Goal: Task Accomplishment & Management: Manage account settings

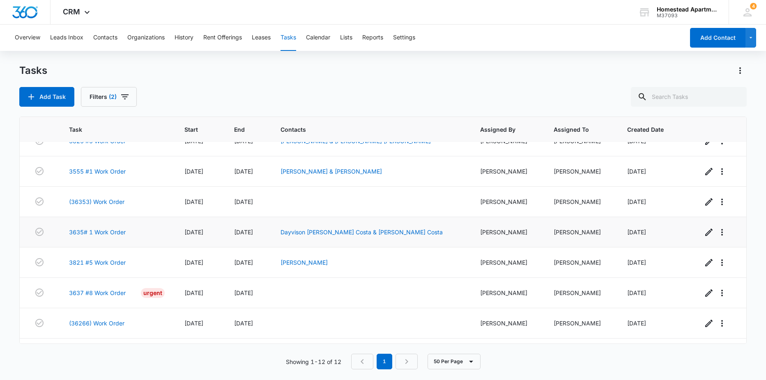
scroll to position [163, 0]
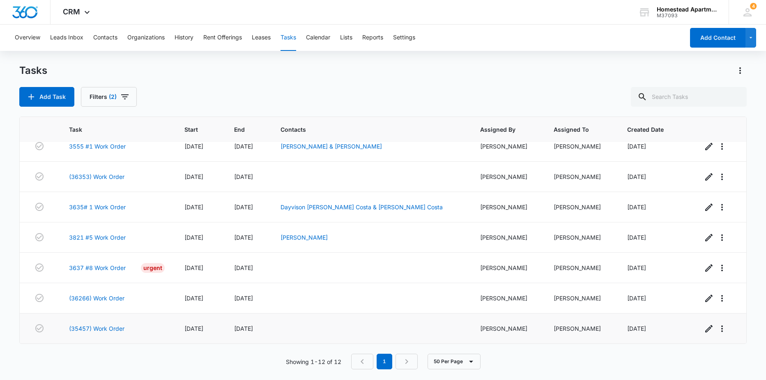
click at [107, 323] on td "(35457) Work Order" at bounding box center [116, 329] width 115 height 30
click at [101, 331] on link "(35457) Work Order" at bounding box center [96, 329] width 55 height 9
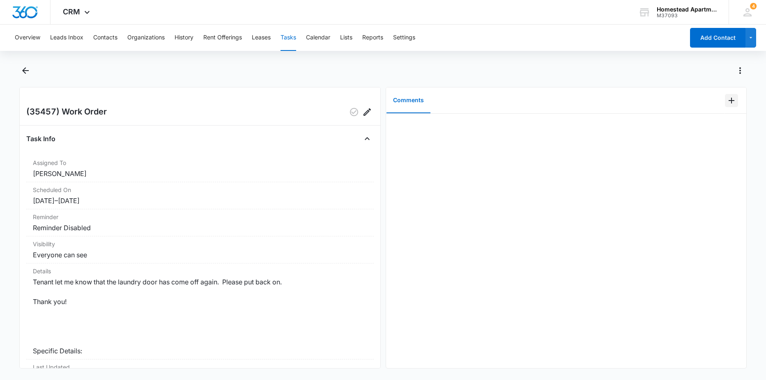
click at [729, 104] on icon "Add Comment" at bounding box center [732, 101] width 10 height 10
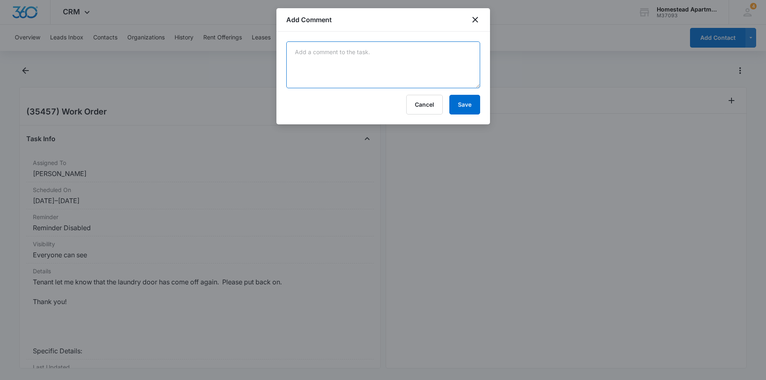
click at [304, 50] on textarea at bounding box center [383, 64] width 194 height 47
drag, startPoint x: 299, startPoint y: 59, endPoint x: 303, endPoint y: 54, distance: 6.7
type textarea "adjusted bottom screw on door and shimmed reciever plate or bottom screw"
drag, startPoint x: 465, startPoint y: 103, endPoint x: 475, endPoint y: 91, distance: 16.0
click at [465, 103] on button "Save" at bounding box center [464, 105] width 31 height 20
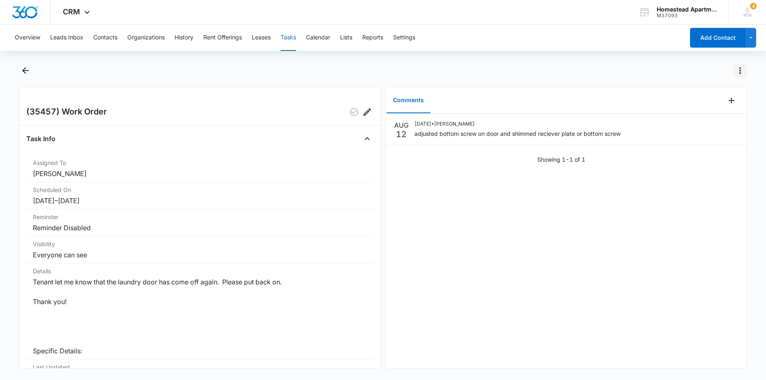
click at [742, 67] on icon "Actions" at bounding box center [740, 71] width 10 height 10
click at [706, 108] on div "Mark Complete" at bounding box center [706, 106] width 42 height 6
click at [27, 76] on button "Back" at bounding box center [25, 70] width 13 height 13
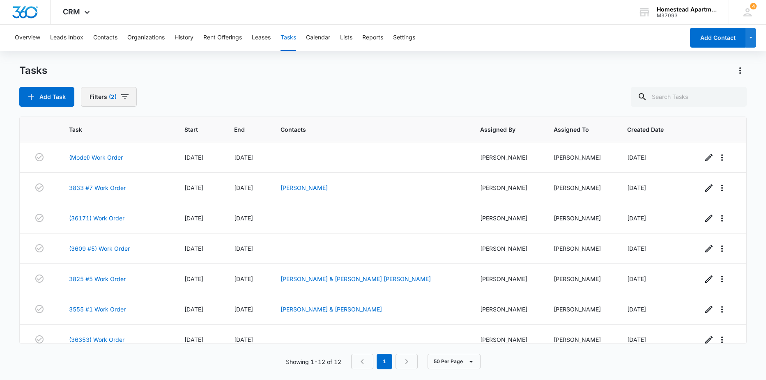
click at [111, 104] on button "Filters (2)" at bounding box center [109, 97] width 56 height 20
click at [176, 85] on div "Tasks Add Task Filters (2)" at bounding box center [383, 85] width 728 height 43
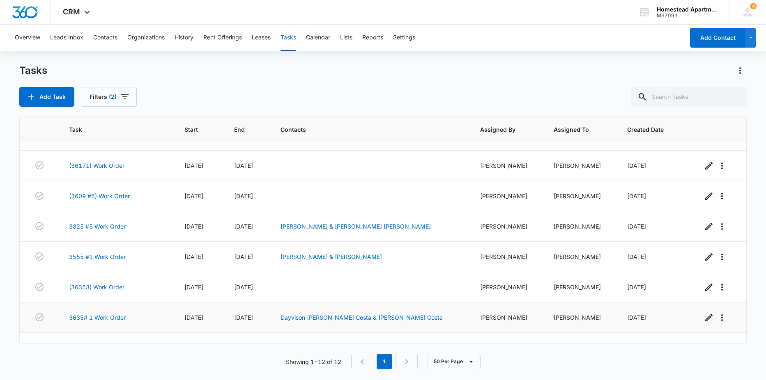
scroll to position [163, 0]
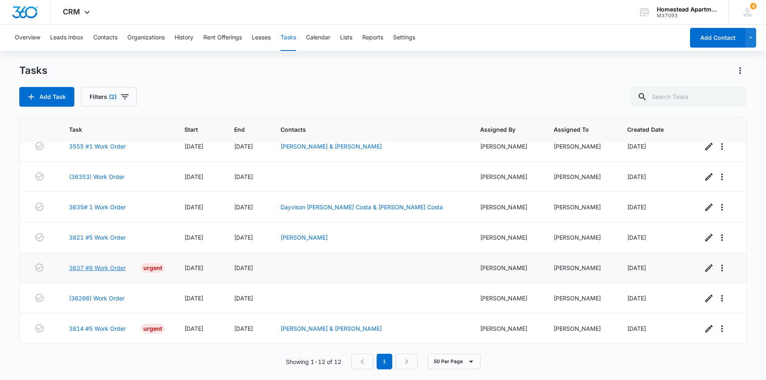
click at [108, 267] on link "3637 #8 Work Order" at bounding box center [97, 268] width 57 height 9
click at [111, 337] on td "3814 #5 Work Order Urgent" at bounding box center [116, 329] width 115 height 30
click at [83, 329] on link "3814 #5 Work Order" at bounding box center [97, 329] width 57 height 9
click at [99, 265] on link "3637 #8 Work Order" at bounding box center [97, 268] width 57 height 9
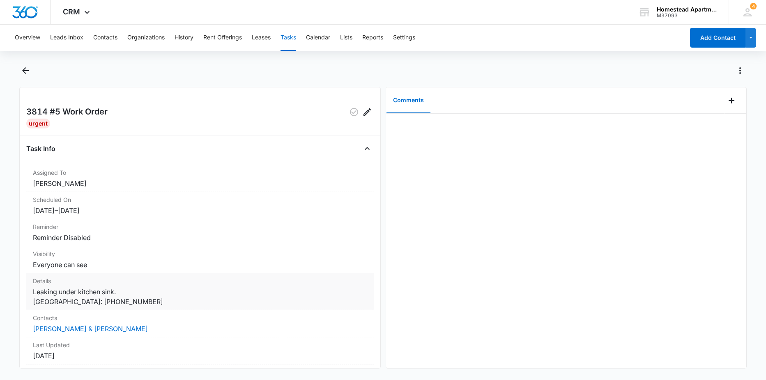
drag, startPoint x: 121, startPoint y: 294, endPoint x: 121, endPoint y: 289, distance: 4.9
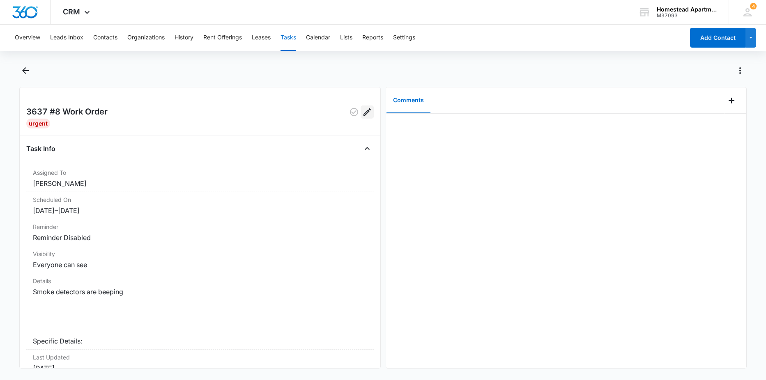
click at [362, 110] on icon "Edit" at bounding box center [367, 112] width 10 height 10
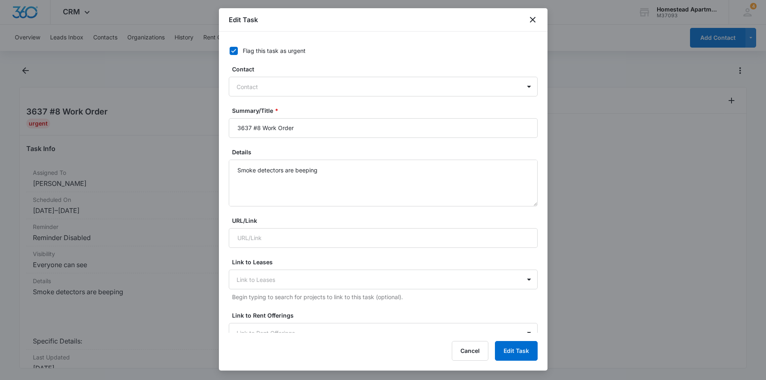
click at [230, 50] on icon at bounding box center [233, 50] width 7 height 7
click at [230, 50] on input "Flag this task as urgent" at bounding box center [227, 51] width 6 height 6
checkbox input "false"
click at [519, 351] on button "Edit Task" at bounding box center [516, 351] width 43 height 20
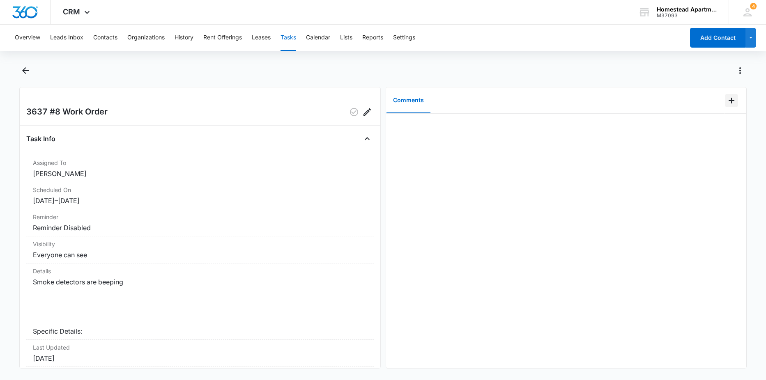
click at [727, 105] on icon "Add Comment" at bounding box center [732, 101] width 10 height 10
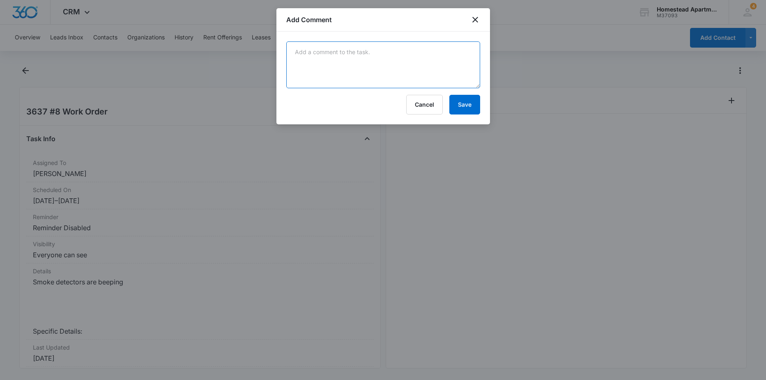
click at [356, 53] on textarea at bounding box center [383, 64] width 194 height 47
type textarea "just had to replace the battery, the alarm had the original ones in it - [PERSO…"
click at [466, 99] on button "Save" at bounding box center [464, 105] width 31 height 20
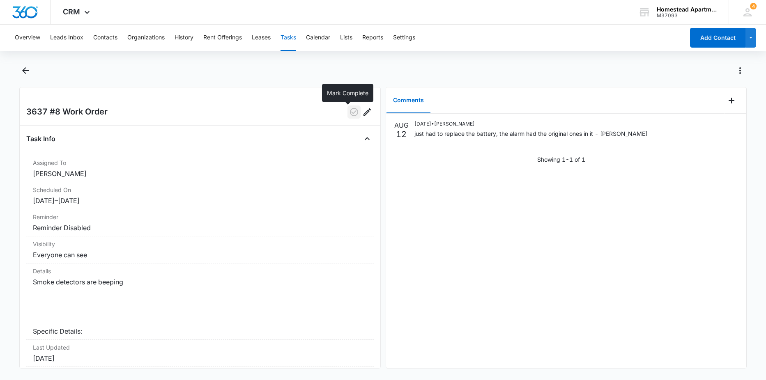
click at [349, 111] on icon "button" at bounding box center [354, 112] width 10 height 10
click at [22, 72] on icon "Back" at bounding box center [26, 71] width 10 height 10
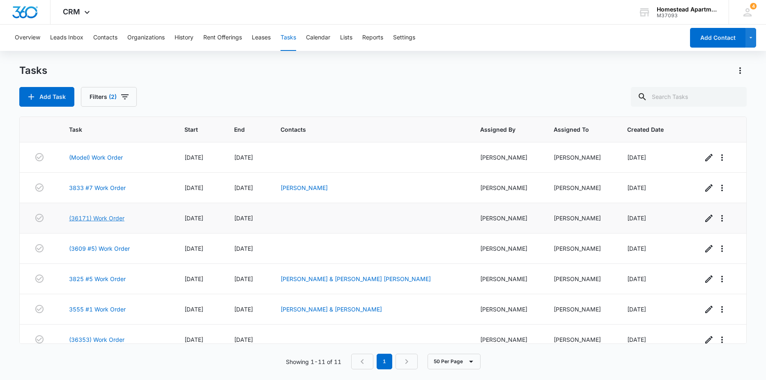
click at [108, 221] on link "(36171) Work Order" at bounding box center [96, 218] width 55 height 9
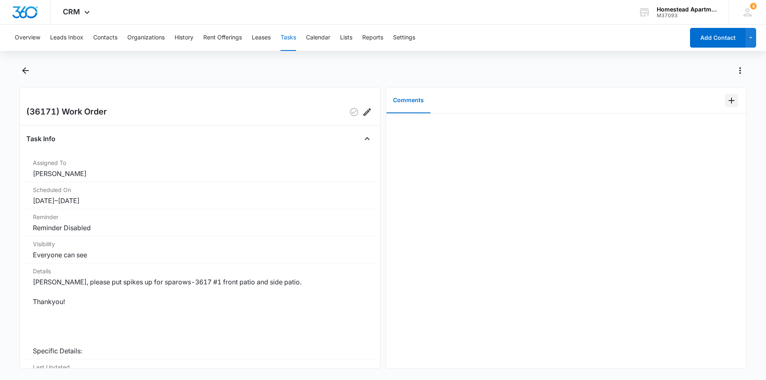
click at [727, 98] on icon "Add Comment" at bounding box center [732, 101] width 10 height 10
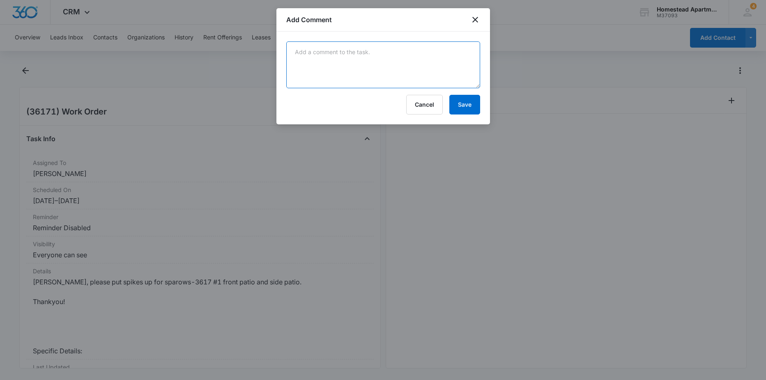
click at [332, 53] on textarea at bounding box center [383, 64] width 194 height 47
type textarea "got the spikes up - [PERSON_NAME]"
click at [469, 107] on button "Save" at bounding box center [464, 105] width 31 height 20
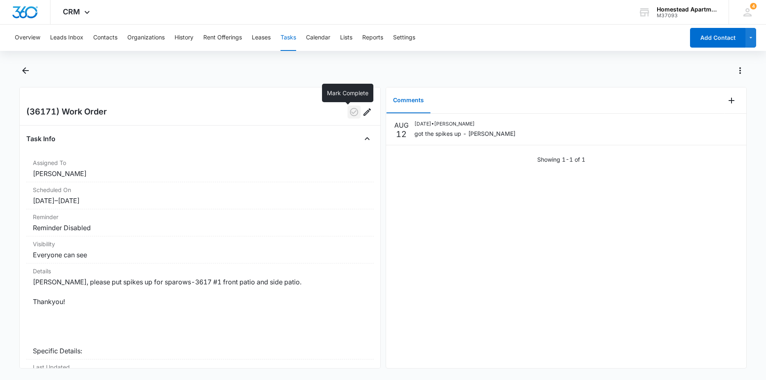
click at [348, 107] on button "button" at bounding box center [354, 112] width 13 height 13
click at [25, 67] on icon "Back" at bounding box center [26, 71] width 10 height 10
